Goal: Information Seeking & Learning: Learn about a topic

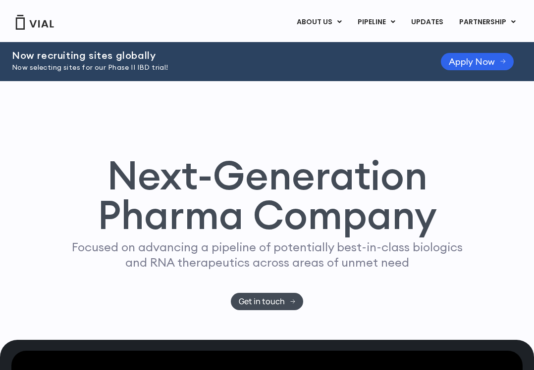
scroll to position [1, 0]
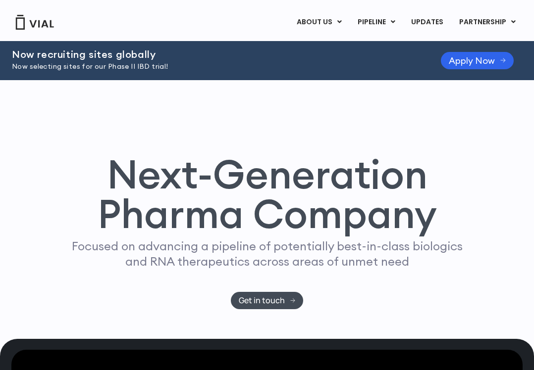
click at [183, 250] on p "Focused on advancing a pipeline of potentially best-in-class biologics and RNA …" at bounding box center [266, 254] width 399 height 31
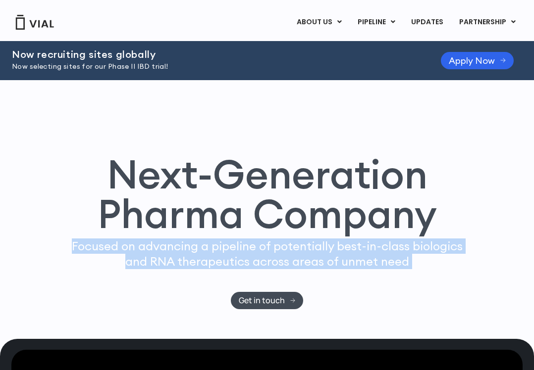
click at [183, 250] on p "Focused on advancing a pipeline of potentially best-in-class biologics and RNA …" at bounding box center [266, 254] width 399 height 31
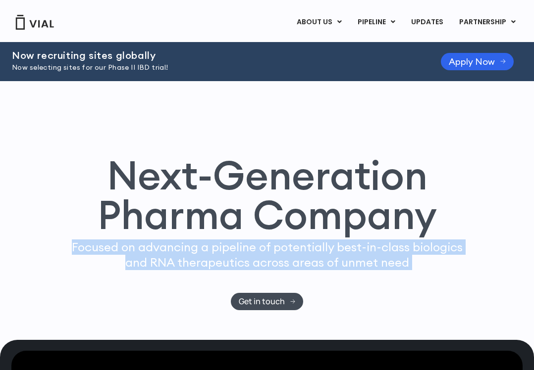
scroll to position [0, 0]
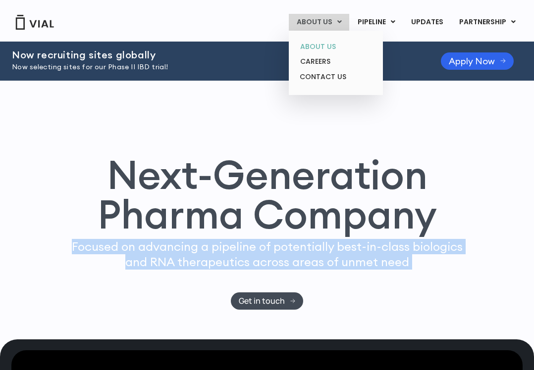
click at [323, 45] on link "ABOUT US" at bounding box center [335, 46] width 87 height 15
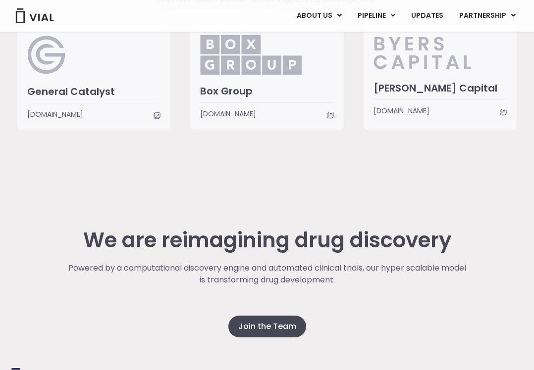
scroll to position [2577, 0]
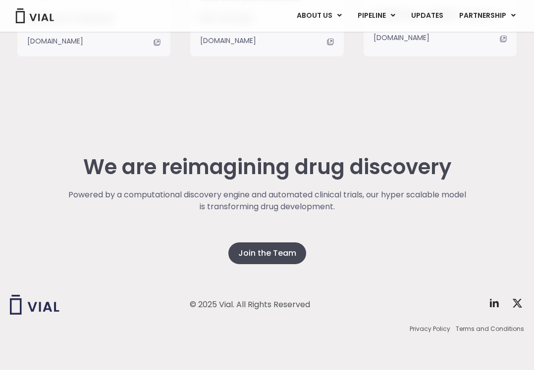
click at [242, 194] on p "Powered by a computational discovery engine and automated clinical trials, our …" at bounding box center [267, 201] width 400 height 24
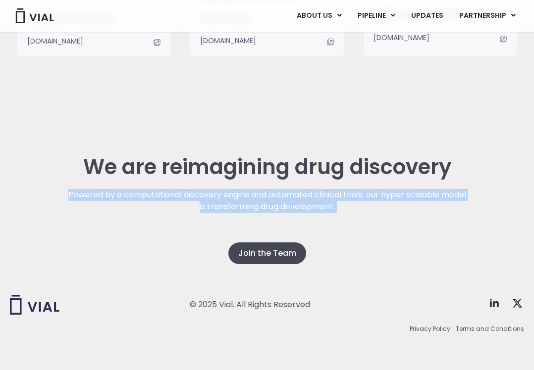
click at [242, 194] on p "Powered by a computational discovery engine and automated clinical trials, our …" at bounding box center [267, 201] width 400 height 24
copy div "Powered by a computational discovery engine and automated clinical trials, our …"
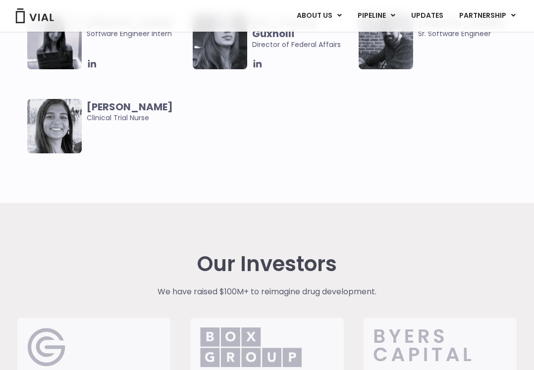
scroll to position [1805, 0]
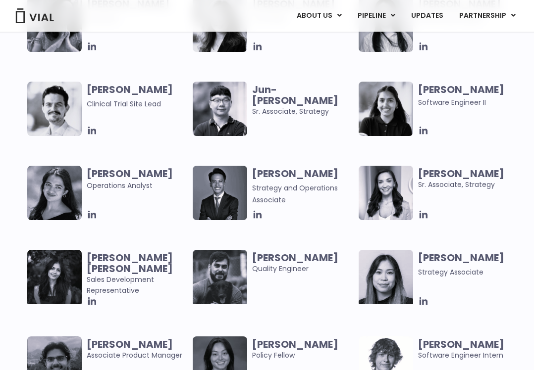
click at [34, 28] on div "ABOUT US ABOUT US CAREERS CONTACT US PIPELINE TL1A HLE PHASE 2 INHBE/ACTIVIN E …" at bounding box center [267, 16] width 514 height 32
click at [38, 20] on img at bounding box center [35, 15] width 40 height 15
